Goal: Find contact information: Find contact information

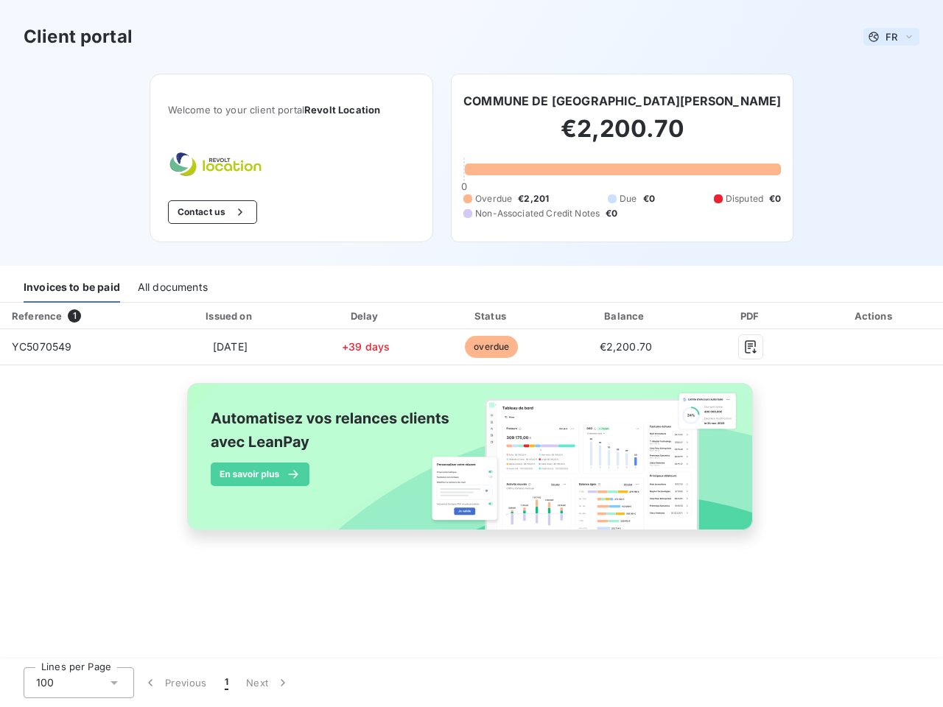
click at [891, 37] on span "FR" at bounding box center [891, 37] width 12 height 12
click at [211, 212] on button "Contact us" at bounding box center [212, 212] width 89 height 24
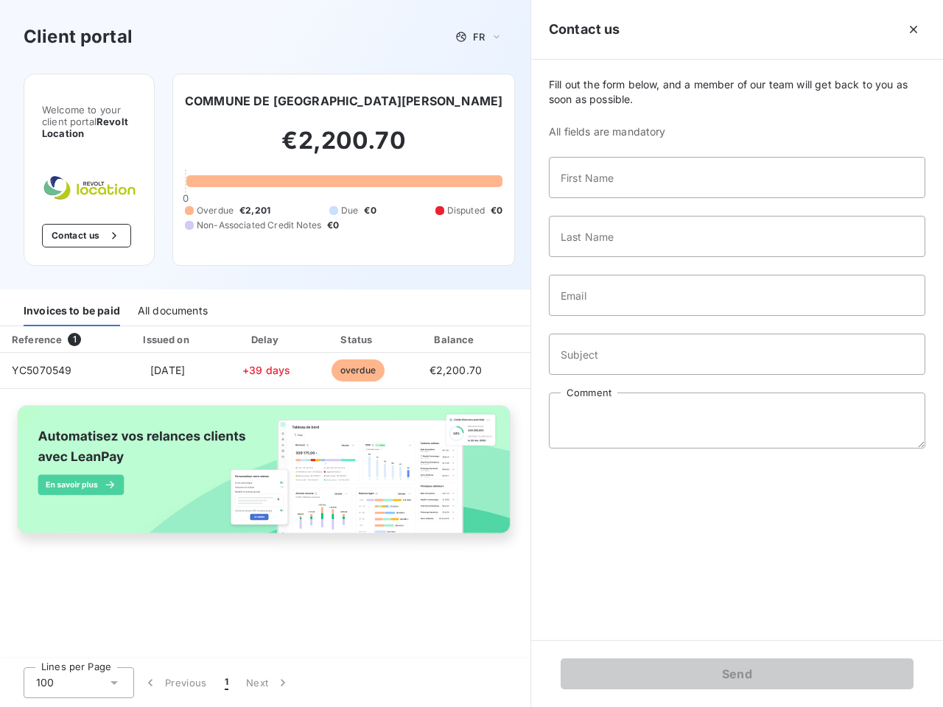
click at [630, 101] on span "Fill out the form below, and a member of our team will get back to you as soon …" at bounding box center [737, 91] width 376 height 29
click at [71, 295] on div "Invoices to be paid" at bounding box center [72, 310] width 96 height 31
click at [172, 295] on div "All documents" at bounding box center [173, 310] width 70 height 31
